Goal: Task Accomplishment & Management: Use online tool/utility

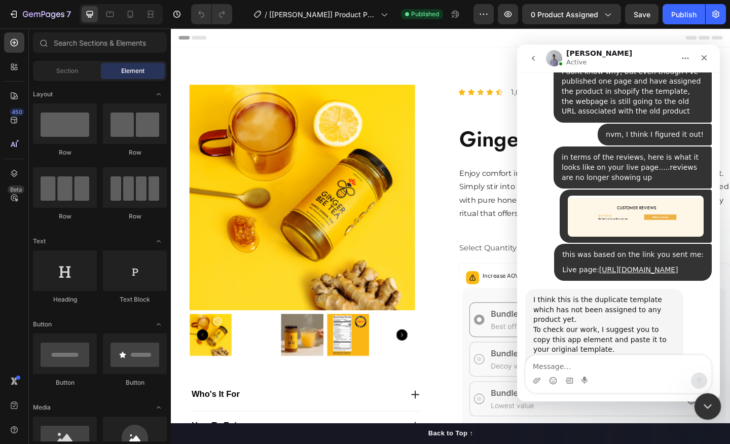
scroll to position [5154, 0]
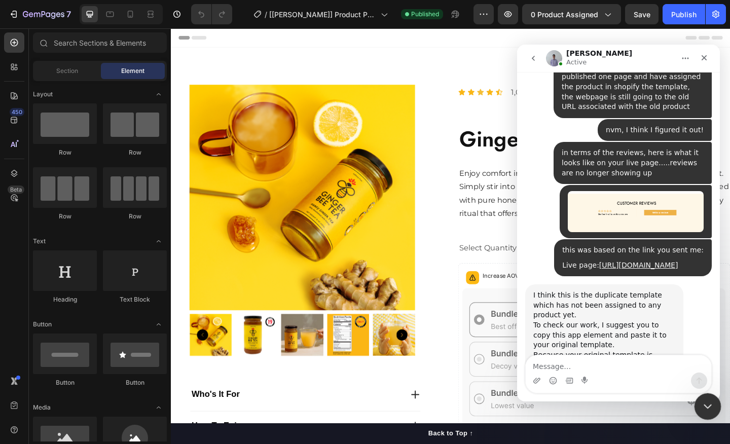
click at [707, 413] on div "Close Intercom Messenger" at bounding box center [706, 405] width 24 height 24
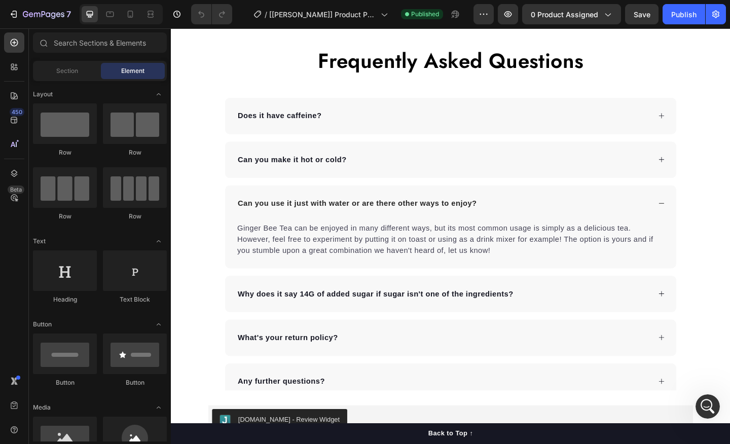
scroll to position [1881, 0]
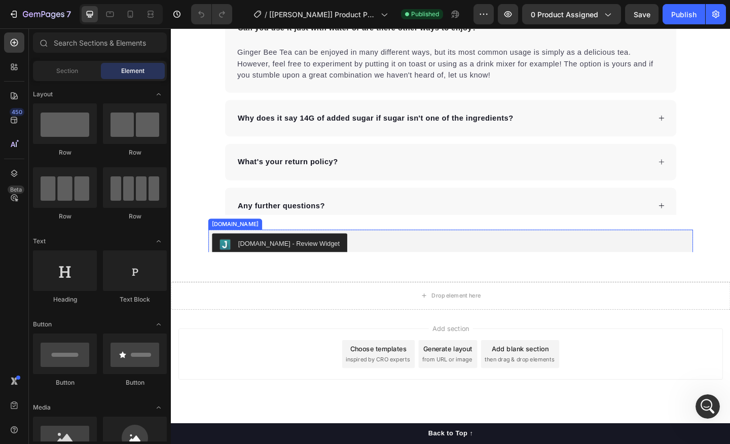
click at [284, 231] on div "Frequently Asked Questions Heading Does it have caffeine? Can you make it hot o…" at bounding box center [475, 24] width 609 height 414
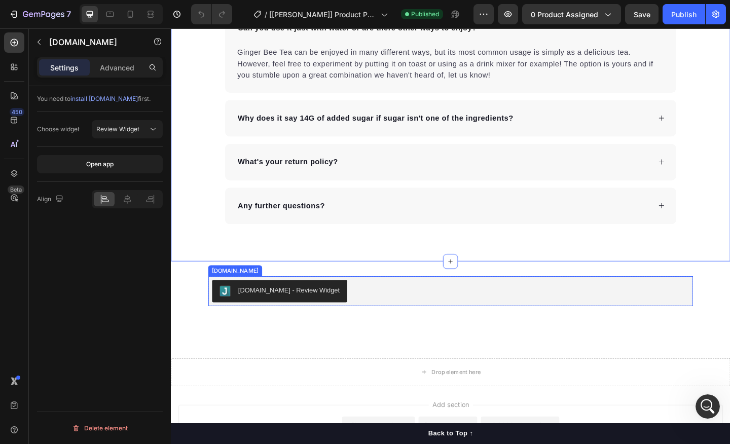
click at [286, 306] on button "[DOMAIN_NAME] - Review Widget" at bounding box center [289, 314] width 147 height 24
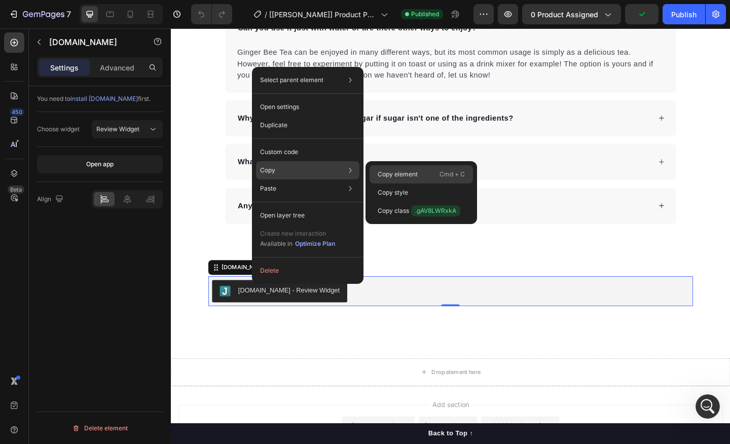
click at [389, 173] on p "Copy element" at bounding box center [398, 174] width 40 height 9
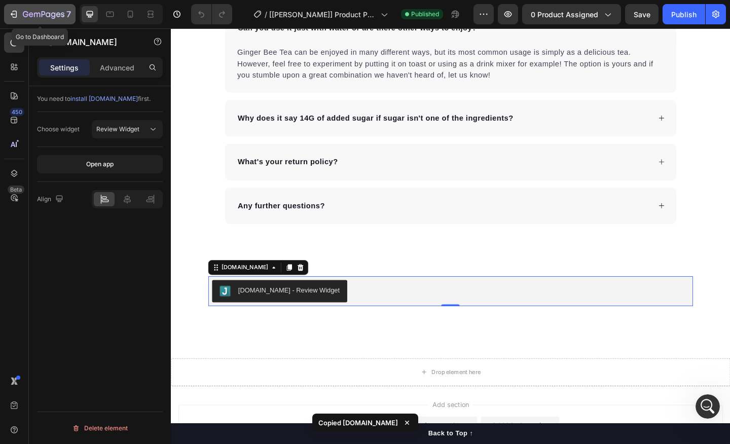
click at [38, 12] on icon "button" at bounding box center [44, 15] width 42 height 9
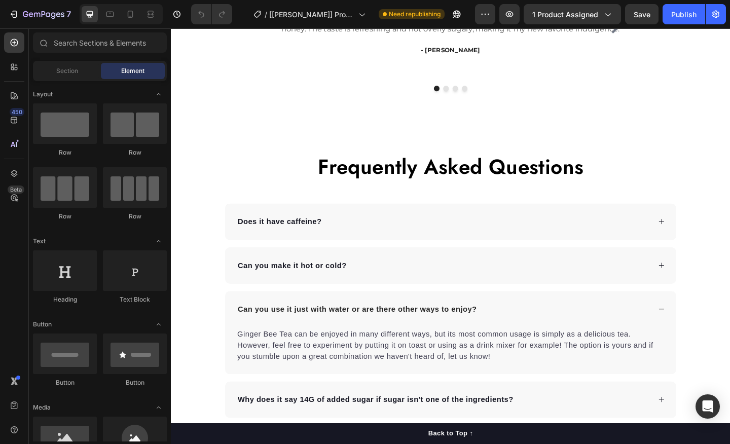
scroll to position [1932, 0]
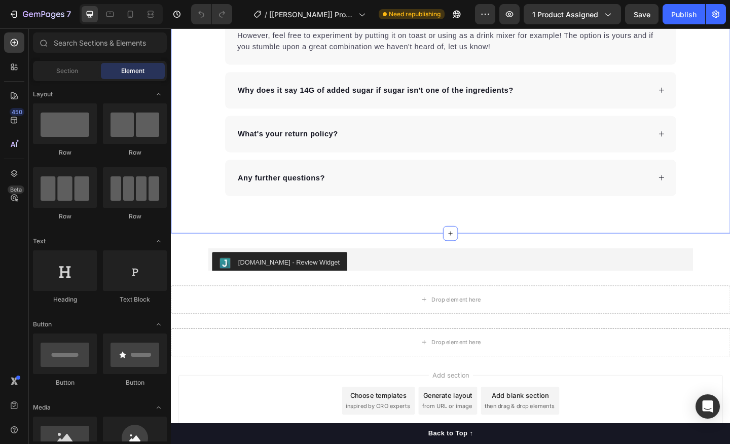
click at [351, 234] on div "Frequently Asked Questions Heading Does it have caffeine? Can you make it hot o…" at bounding box center [475, 18] width 609 height 465
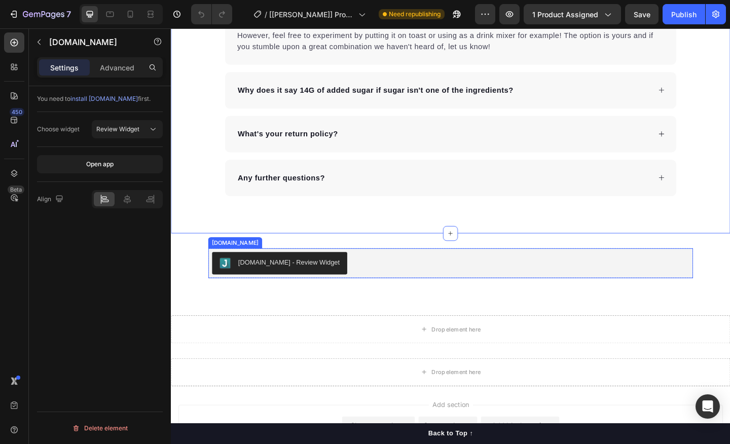
click at [351, 280] on div "[DOMAIN_NAME] - Review Widget" at bounding box center [475, 284] width 519 height 24
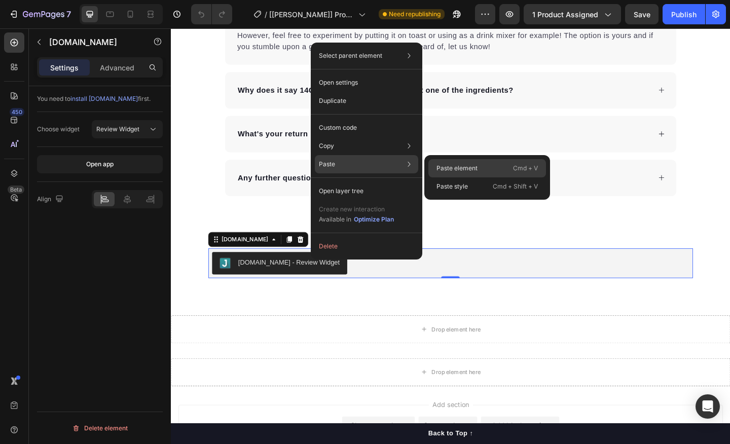
click at [438, 165] on p "Paste element" at bounding box center [457, 168] width 41 height 9
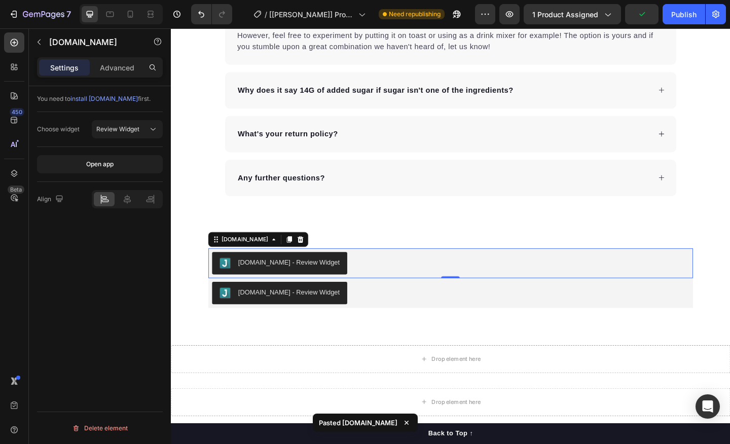
click at [382, 278] on div "[DOMAIN_NAME] - Review Widget" at bounding box center [475, 284] width 519 height 24
click at [309, 258] on icon at bounding box center [312, 258] width 7 height 7
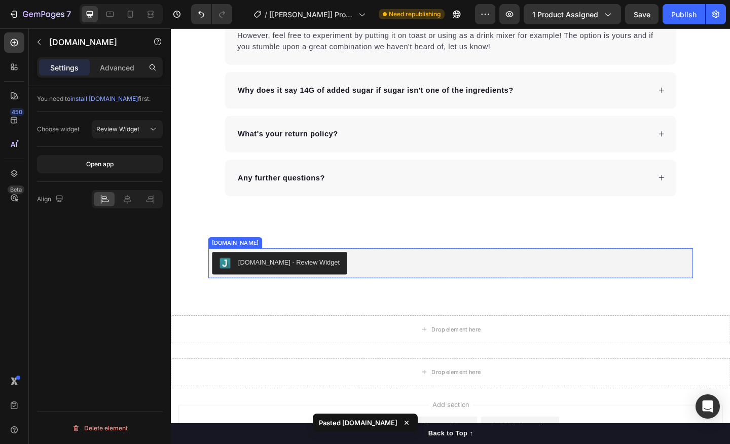
click at [356, 278] on div "[DOMAIN_NAME] - Review Widget" at bounding box center [475, 284] width 519 height 24
click at [123, 69] on p "Advanced" at bounding box center [117, 67] width 34 height 11
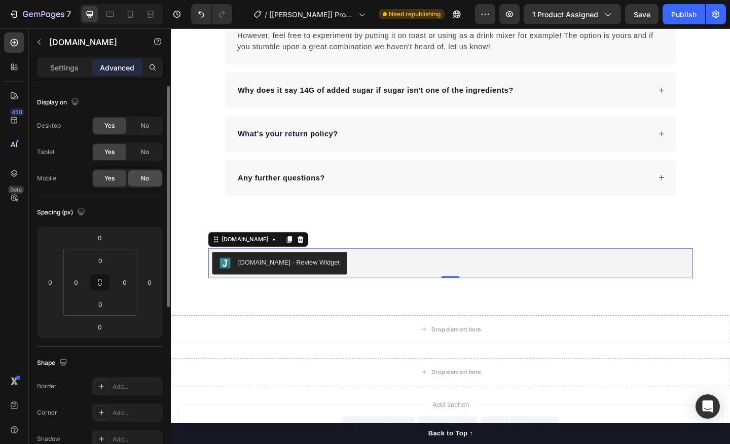
click at [147, 173] on div "No" at bounding box center [144, 178] width 33 height 16
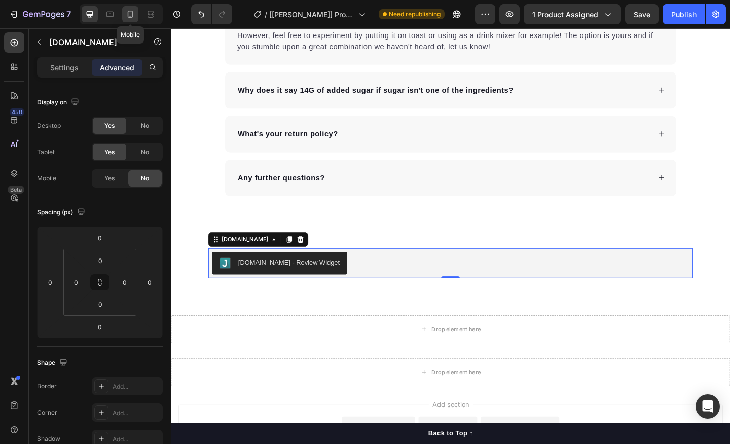
click at [126, 13] on icon at bounding box center [130, 14] width 10 height 10
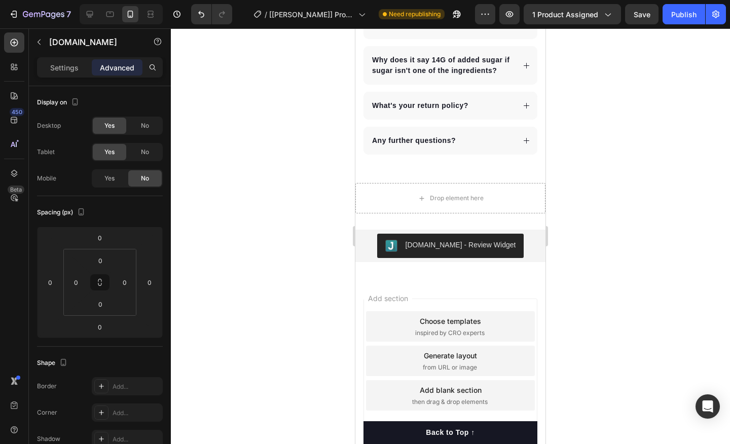
scroll to position [1891, 0]
click at [89, 14] on icon at bounding box center [90, 14] width 10 height 10
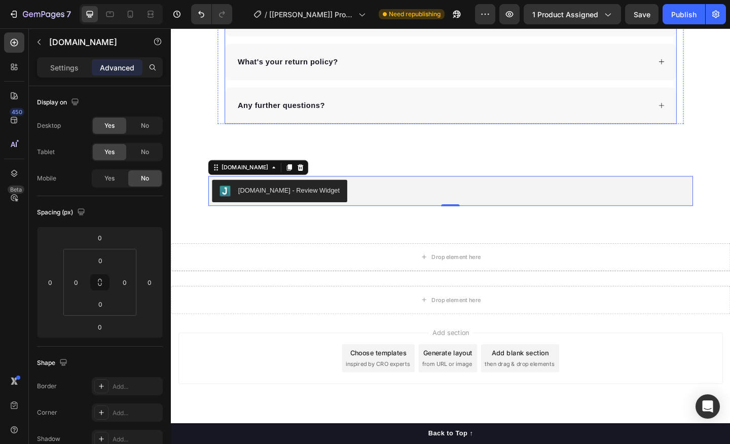
scroll to position [2429, 0]
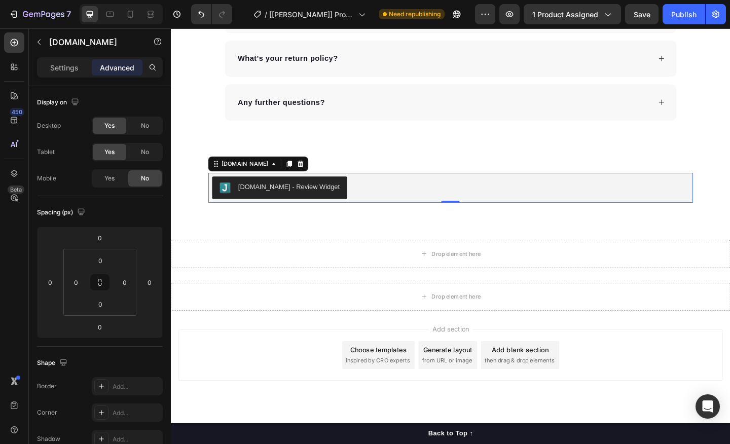
click at [639, 25] on div "7 Version history / [Roxanne GemPages] Product Page - Sep 7, 10:40:49 Need repu…" at bounding box center [365, 14] width 730 height 29
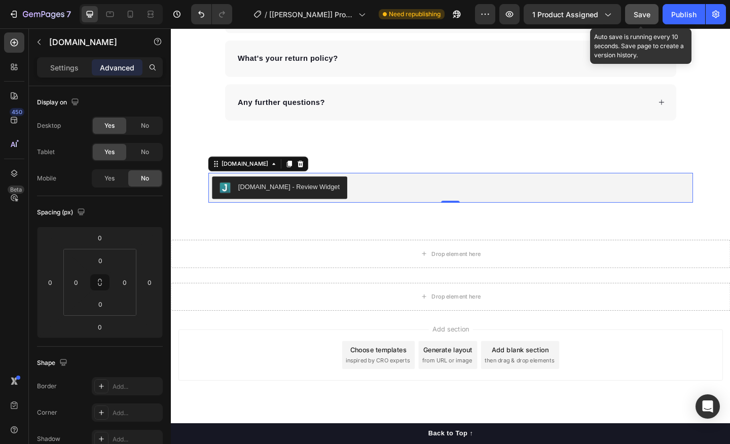
click at [642, 18] on span "Save" at bounding box center [642, 14] width 17 height 9
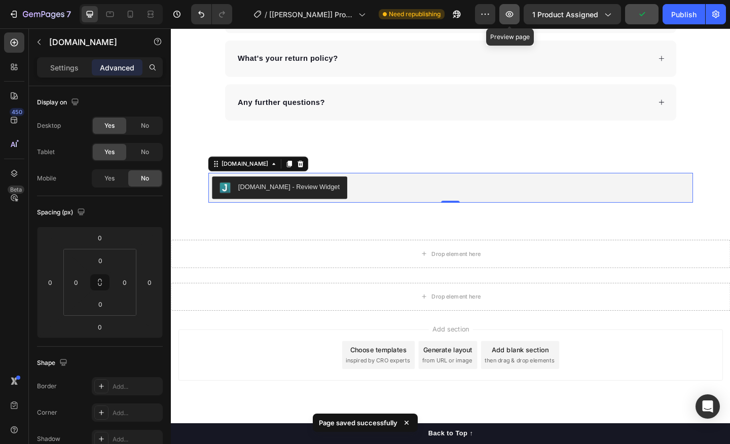
click at [511, 21] on button "button" at bounding box center [510, 14] width 20 height 20
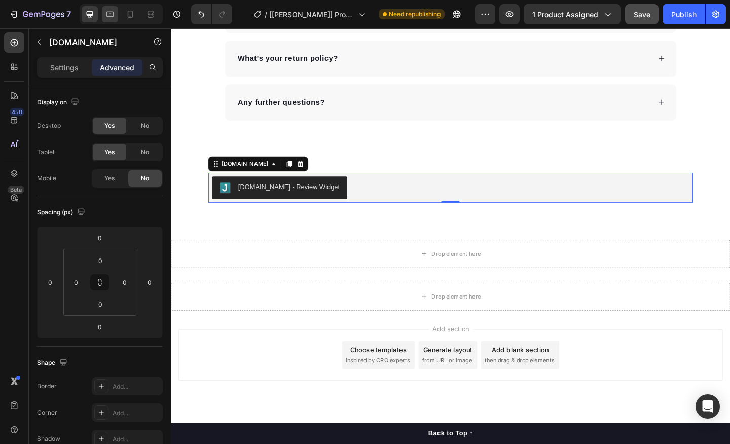
click at [112, 14] on icon at bounding box center [110, 14] width 10 height 10
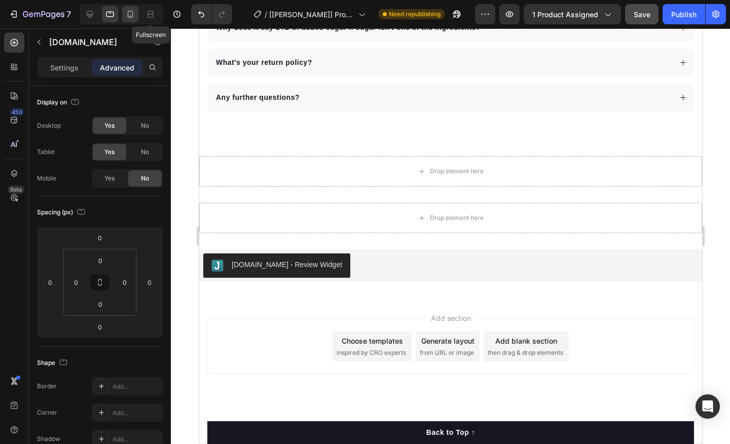
click at [133, 16] on icon at bounding box center [130, 14] width 10 height 10
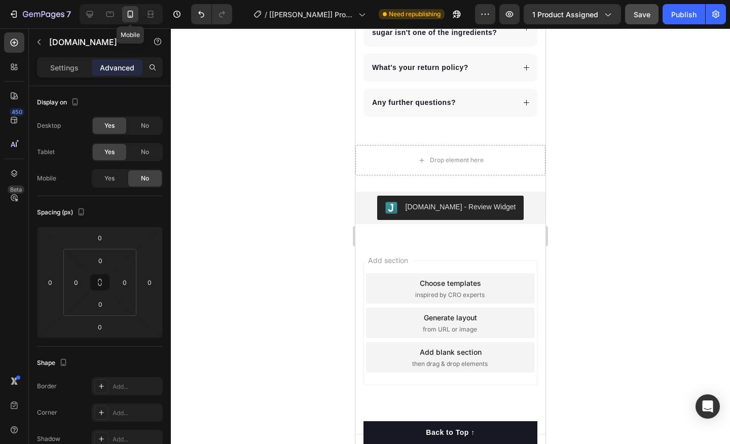
scroll to position [2373, 0]
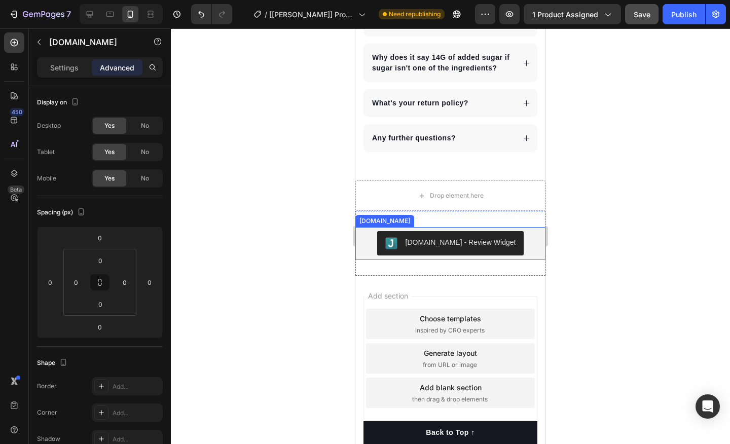
click at [376, 242] on div "[DOMAIN_NAME] - Review Widget" at bounding box center [451, 243] width 182 height 24
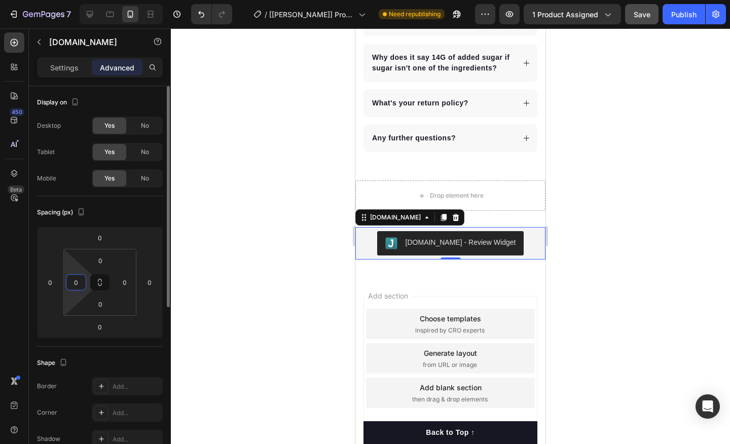
click at [80, 276] on input "0" at bounding box center [75, 282] width 15 height 15
type input "20"
click at [125, 282] on input "0" at bounding box center [124, 282] width 15 height 15
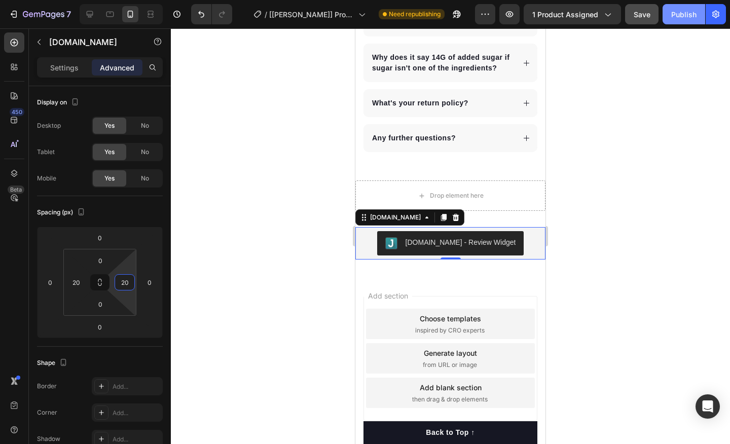
type input "20"
click at [682, 20] on button "Publish" at bounding box center [684, 14] width 43 height 20
